Goal: Information Seeking & Learning: Learn about a topic

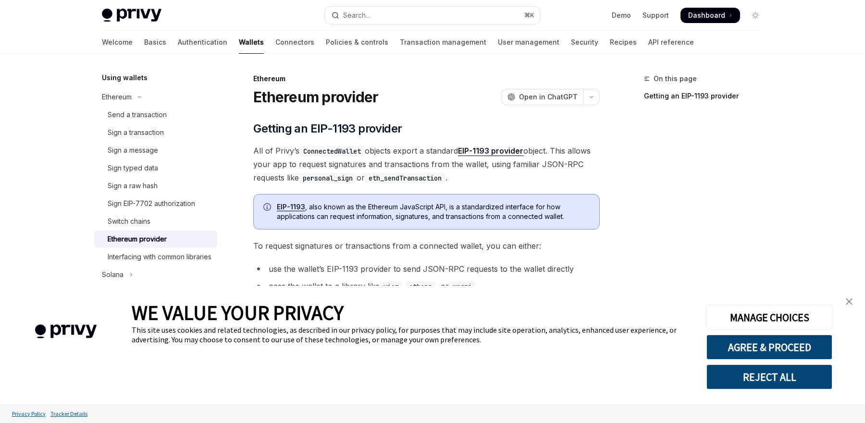
click at [850, 301] on img "close banner" at bounding box center [849, 301] width 7 height 7
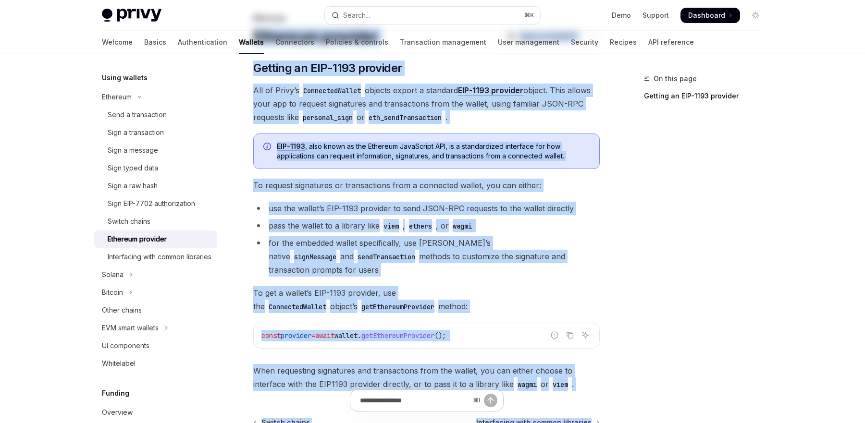
scroll to position [168, 0]
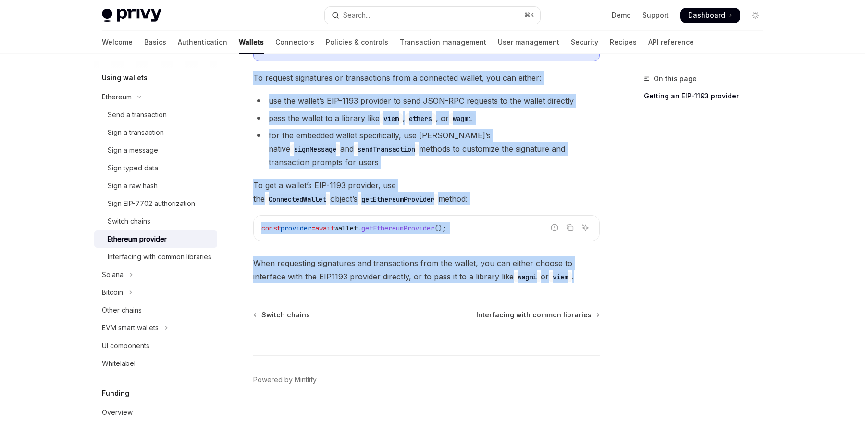
drag, startPoint x: 244, startPoint y: 91, endPoint x: 600, endPoint y: 261, distance: 394.7
click at [600, 261] on div "Ethereum Ethereum provider OpenAI Open in ChatGPT OpenAI Open in ChatGPT ​ Gett…" at bounding box center [336, 172] width 531 height 534
copy div "Ethereum provider OpenAI Open in ChatGPT OpenAI Open in ChatGPT ​ Getting an EI…"
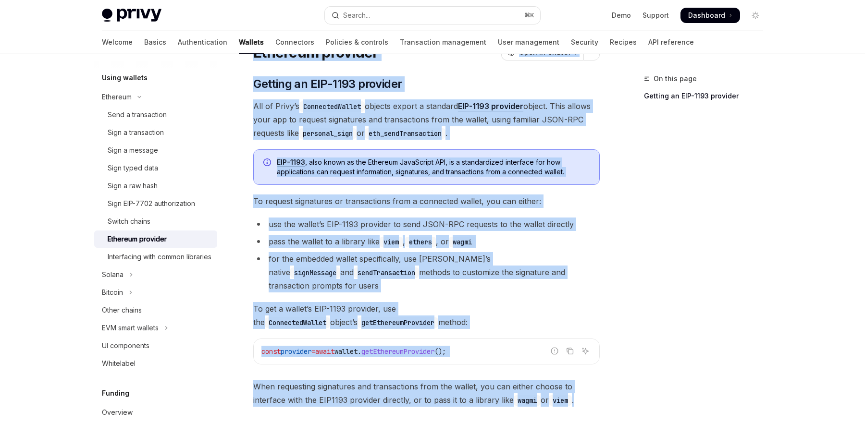
scroll to position [42, 0]
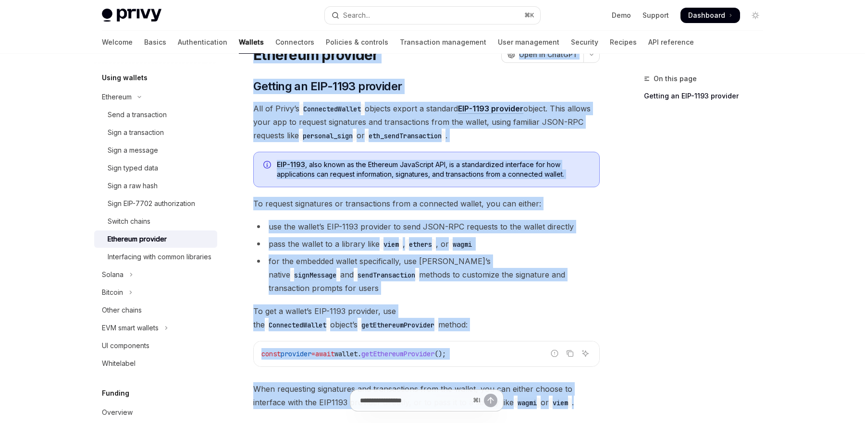
click at [347, 239] on li "pass the wallet to a library like viem , ethers , or wagmi" at bounding box center [426, 243] width 347 height 13
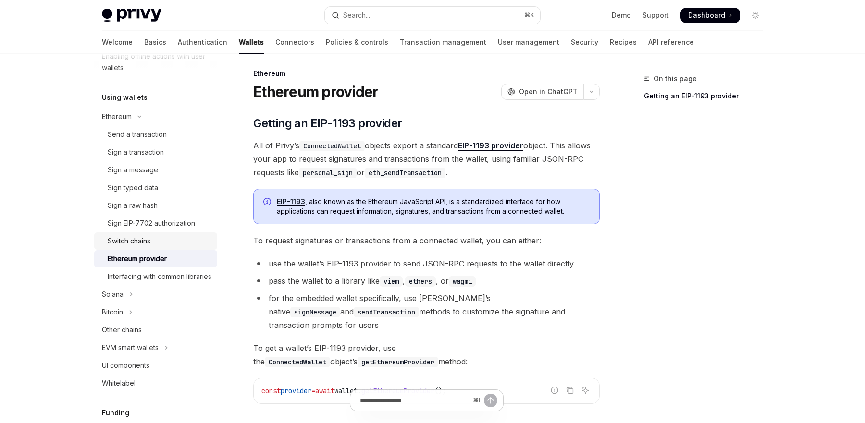
scroll to position [202, 0]
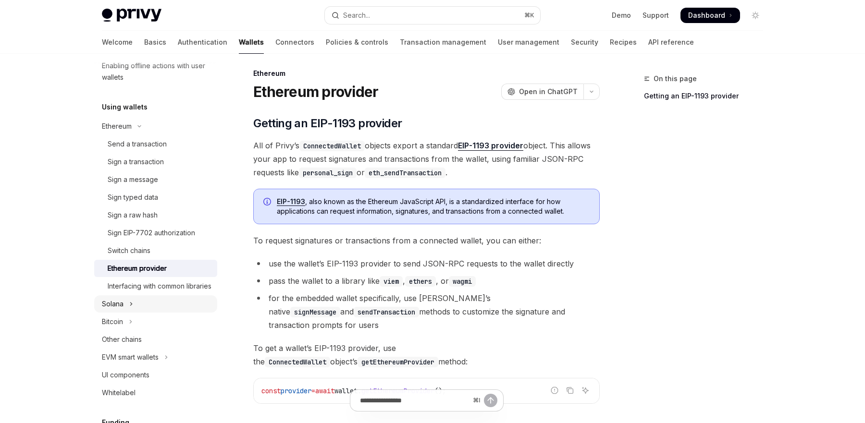
click at [151, 311] on button "Solana" at bounding box center [155, 304] width 123 height 17
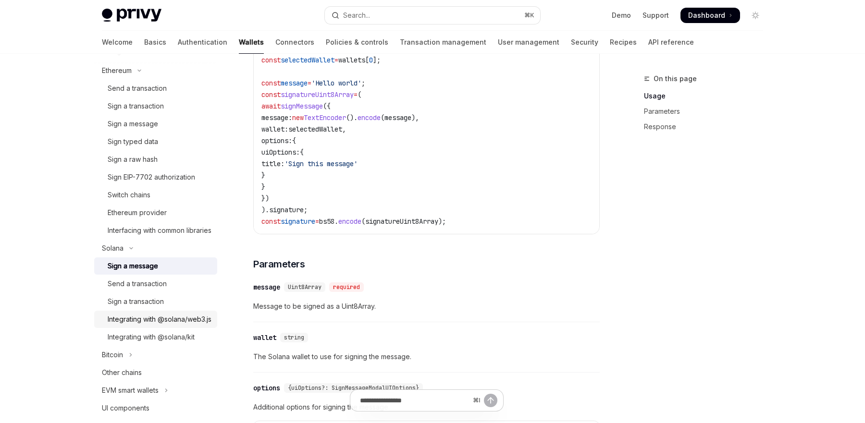
scroll to position [277, 0]
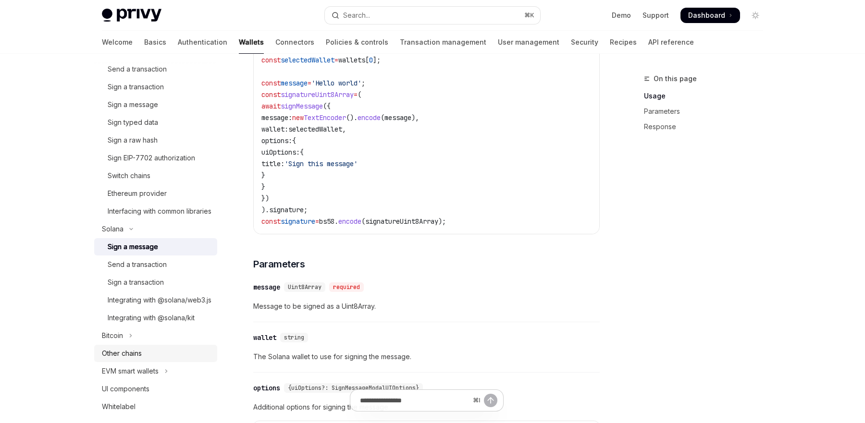
click at [152, 360] on div "Other chains" at bounding box center [157, 354] width 110 height 12
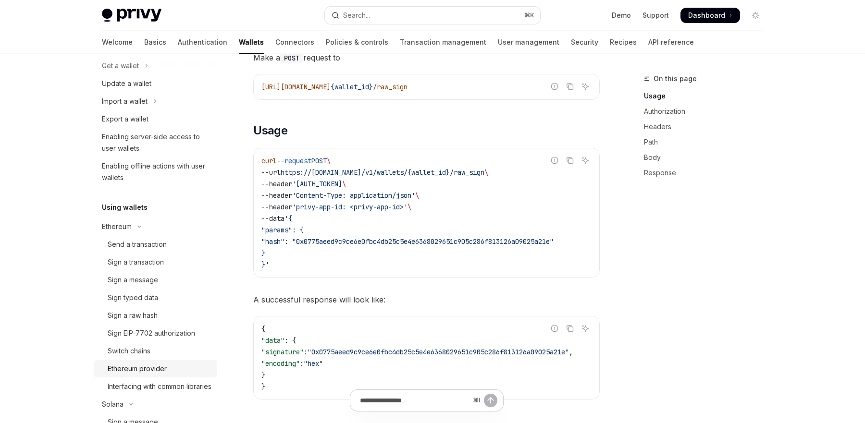
scroll to position [79, 0]
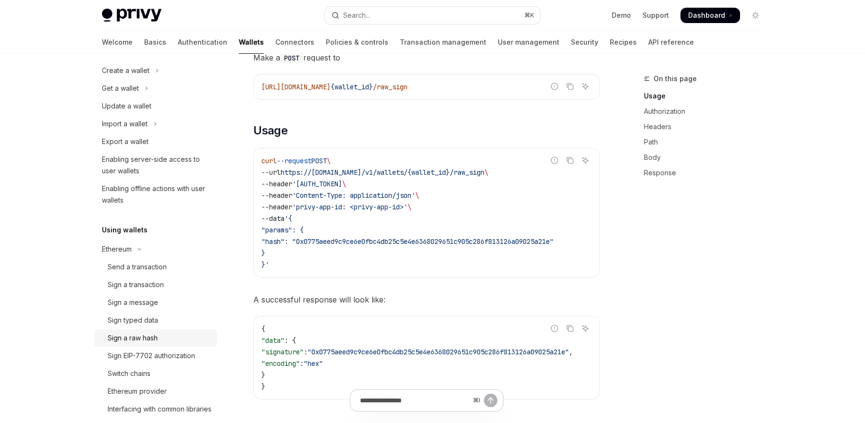
click at [172, 330] on link "Sign a raw hash" at bounding box center [155, 338] width 123 height 17
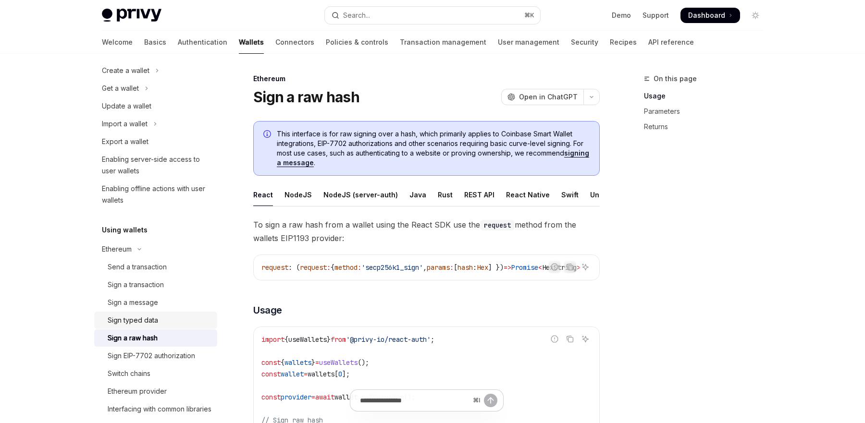
click at [176, 318] on div "Sign typed data" at bounding box center [160, 321] width 104 height 12
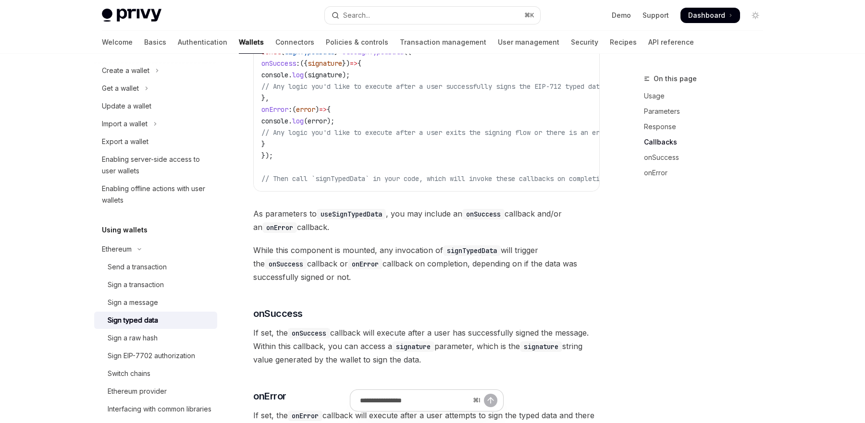
scroll to position [827, 0]
click at [173, 248] on button "Ethereum" at bounding box center [155, 249] width 123 height 17
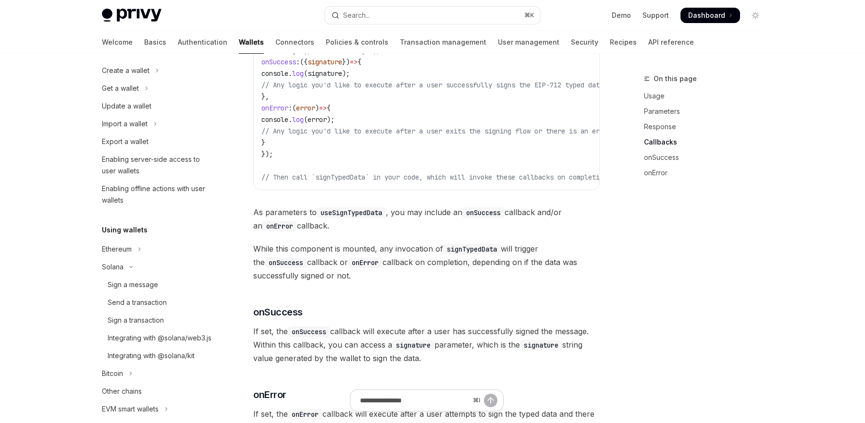
scroll to position [534, 0]
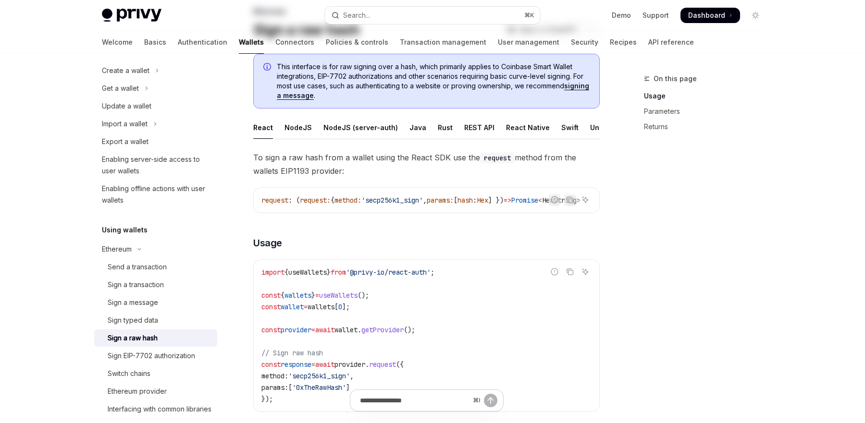
scroll to position [415, 0]
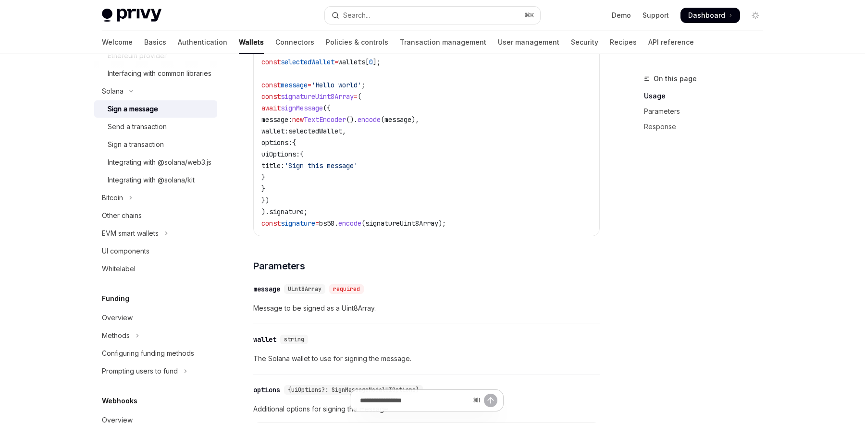
type textarea "*"
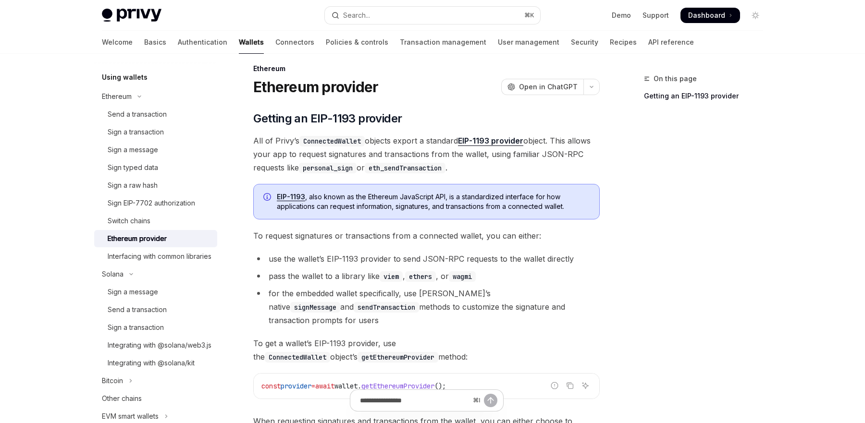
scroll to position [5, 0]
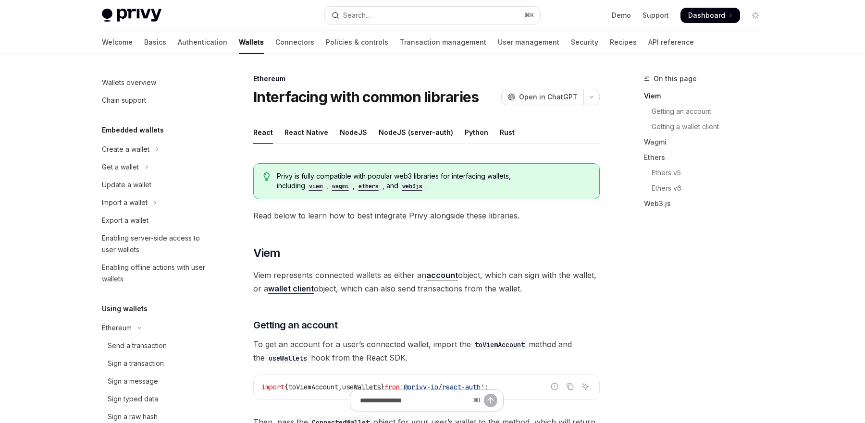
scroll to position [255, 0]
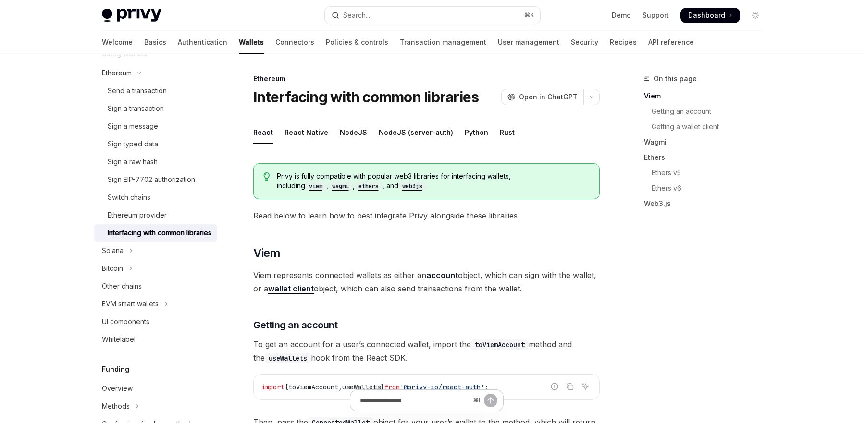
type textarea "*"
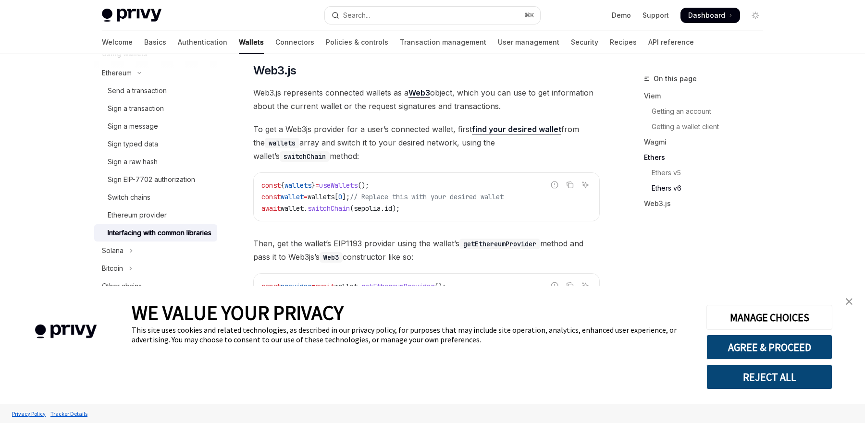
scroll to position [1280, 0]
